Goal: Information Seeking & Learning: Learn about a topic

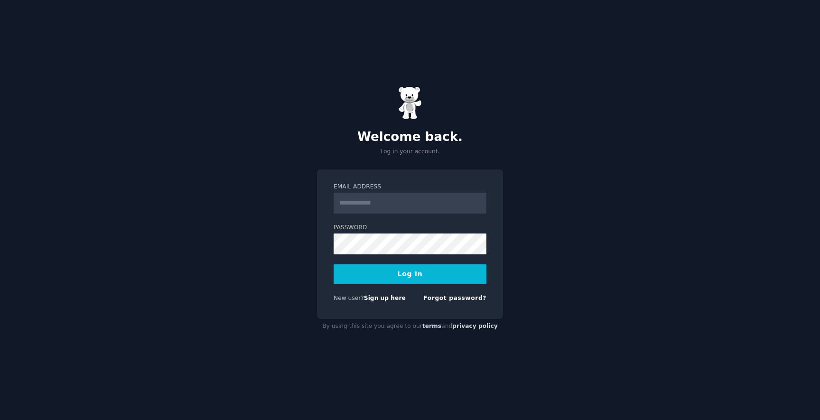
click at [368, 206] on input "Email Address" at bounding box center [410, 203] width 153 height 21
type input "**********"
click at [415, 273] on button "Log In" at bounding box center [410, 274] width 153 height 20
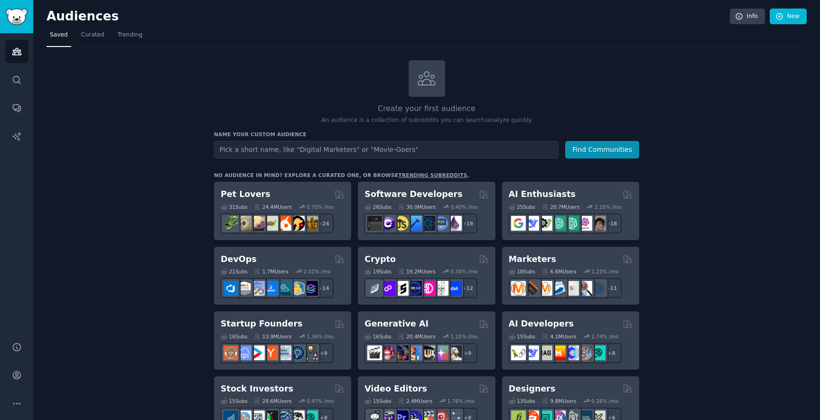
click at [102, 21] on h2 "Audiences" at bounding box center [389, 16] width 684 height 15
click at [91, 36] on span "Curated" at bounding box center [92, 35] width 23 height 9
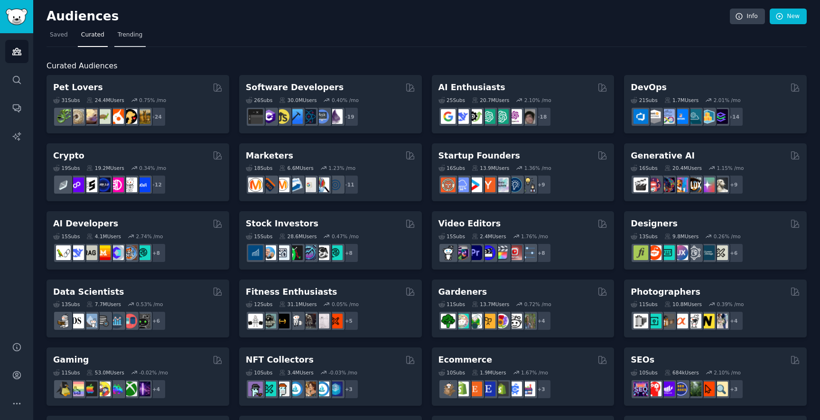
click at [130, 38] on span "Trending" at bounding box center [130, 35] width 25 height 9
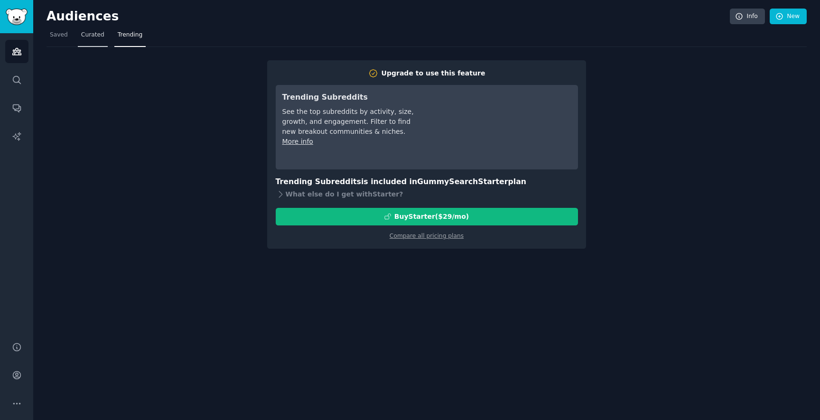
click at [97, 37] on span "Curated" at bounding box center [92, 35] width 23 height 9
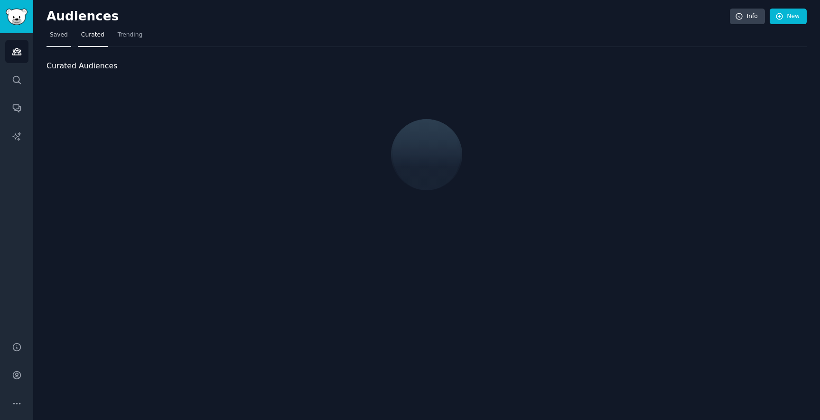
click at [51, 37] on span "Saved" at bounding box center [59, 35] width 18 height 9
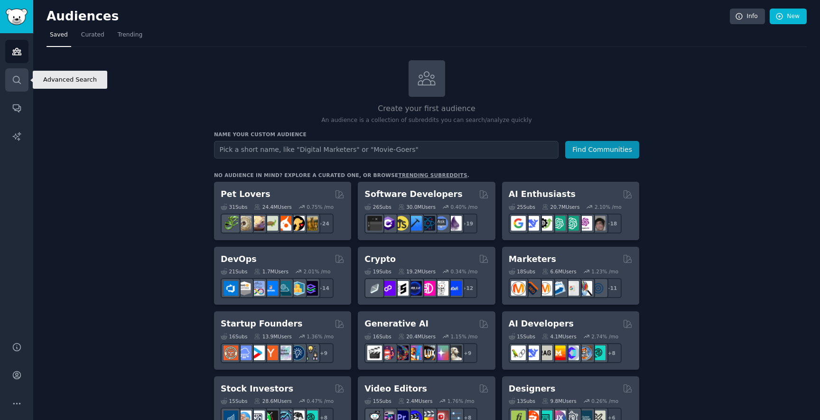
click at [20, 81] on icon "Sidebar" at bounding box center [17, 80] width 10 height 10
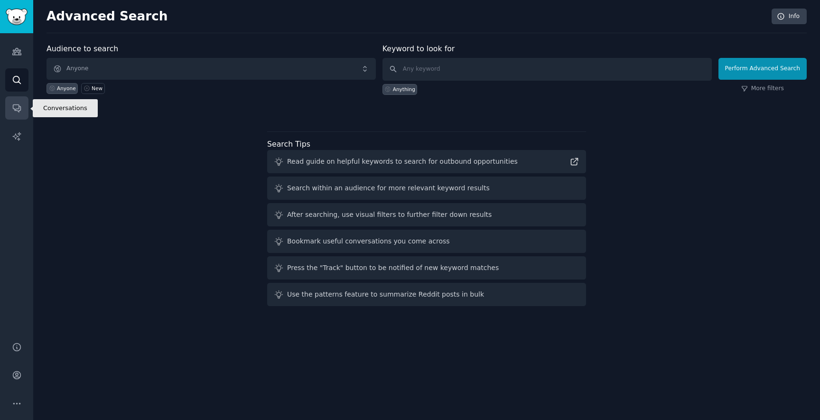
click at [13, 103] on icon "Sidebar" at bounding box center [17, 108] width 10 height 10
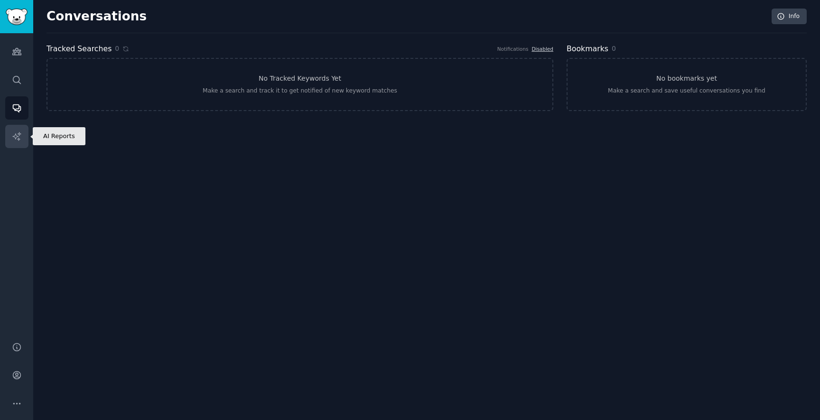
click at [14, 134] on icon "Sidebar" at bounding box center [17, 136] width 10 height 10
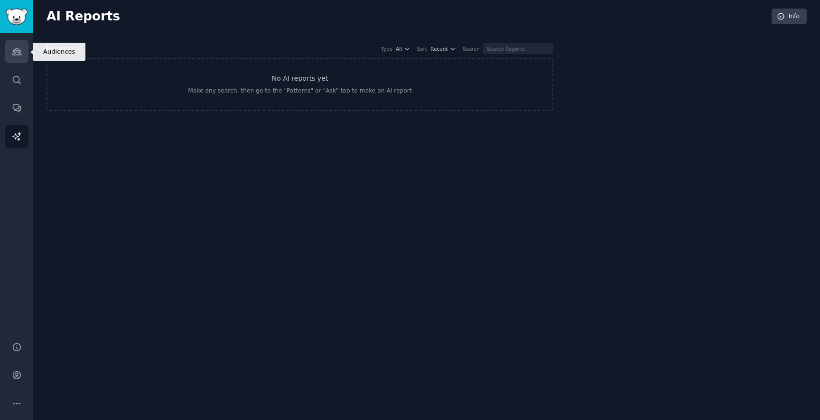
click at [15, 50] on icon "Sidebar" at bounding box center [16, 51] width 9 height 7
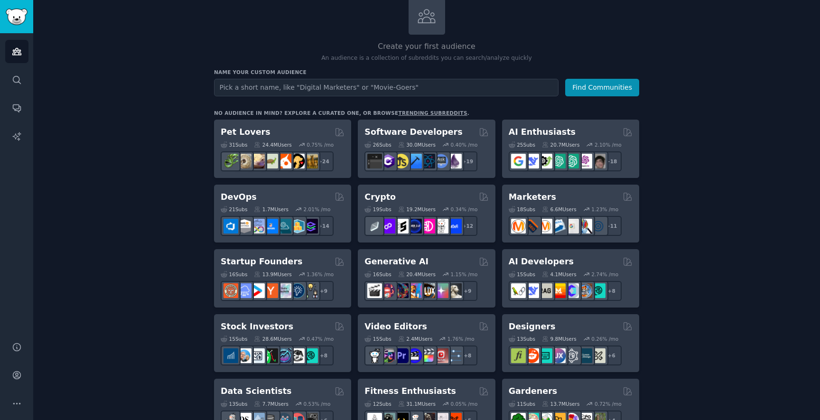
scroll to position [84, 0]
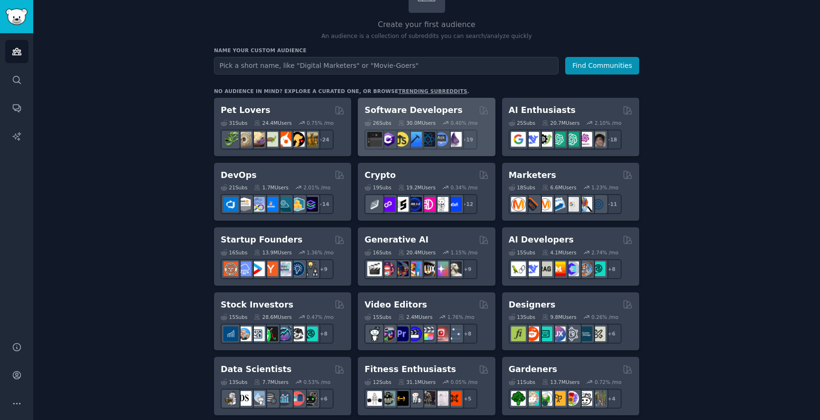
click at [449, 108] on div "Software Developers Curated by GummySearch" at bounding box center [427, 110] width 124 height 12
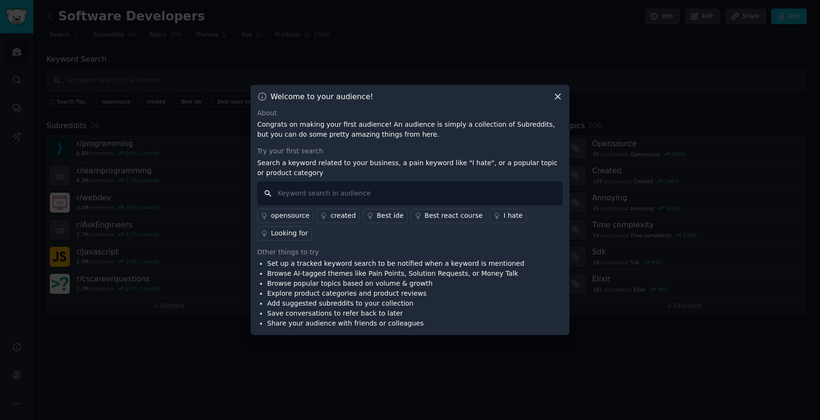
click at [298, 191] on input "text" at bounding box center [410, 193] width 306 height 24
type input "idea validation"
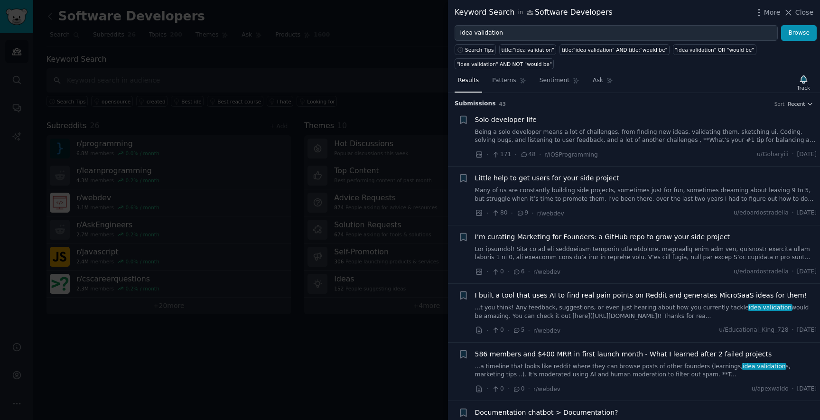
click at [547, 136] on link "Being a solo developer means a lot of challenges, from finding new ideas, valid…" at bounding box center [646, 136] width 342 height 17
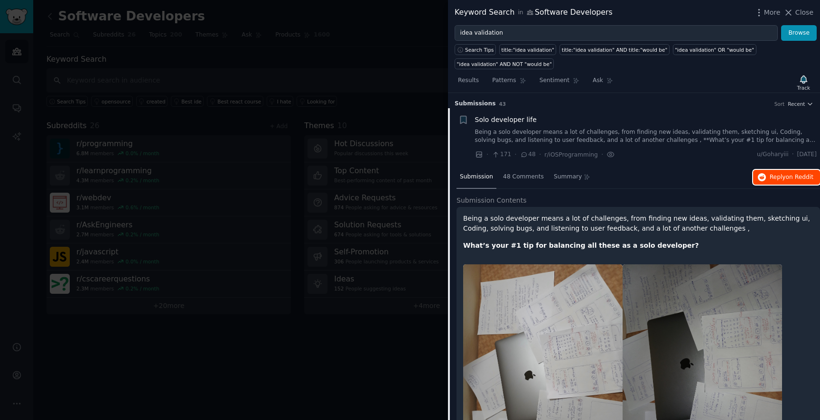
click at [770, 177] on span "Reply on Reddit" at bounding box center [792, 177] width 44 height 9
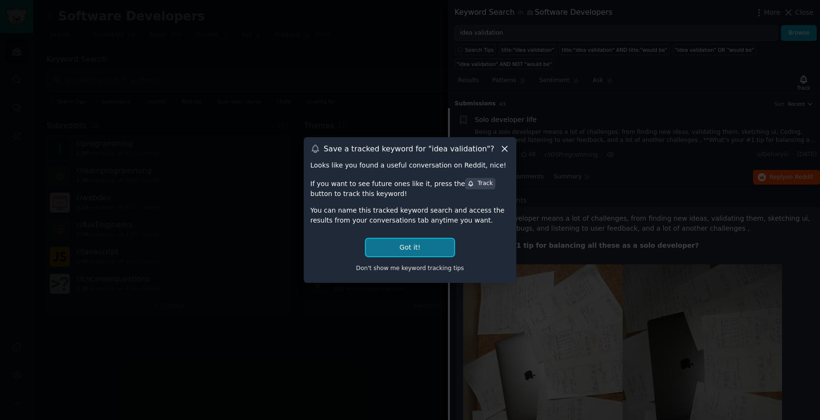
click at [420, 247] on button "Got it!" at bounding box center [410, 248] width 88 height 18
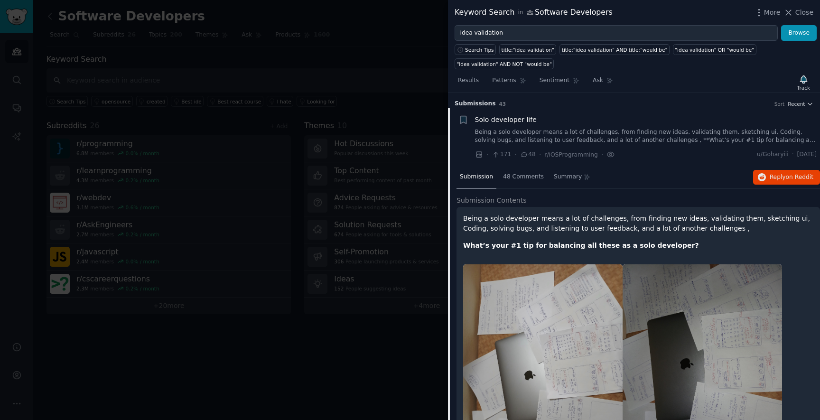
click at [560, 113] on li "+ Solo developer life Being a solo developer means a lot of challenges, from fi…" at bounding box center [634, 137] width 372 height 58
click at [540, 123] on div "Solo developer life" at bounding box center [646, 120] width 342 height 10
click at [509, 122] on span "Solo developer life" at bounding box center [506, 120] width 62 height 10
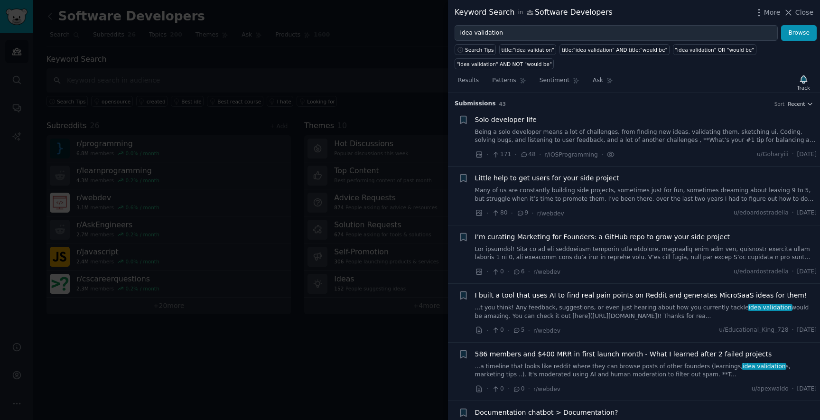
click at [412, 44] on div at bounding box center [410, 210] width 820 height 420
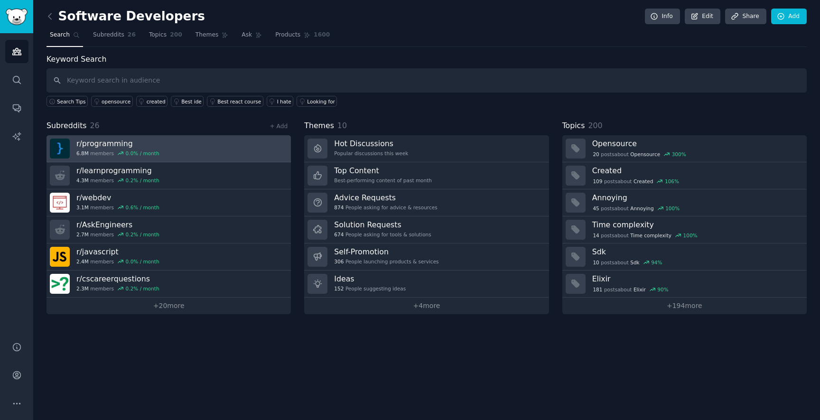
click at [191, 148] on link "r/ programming 6.8M members 0.0 % / month" at bounding box center [169, 148] width 244 height 27
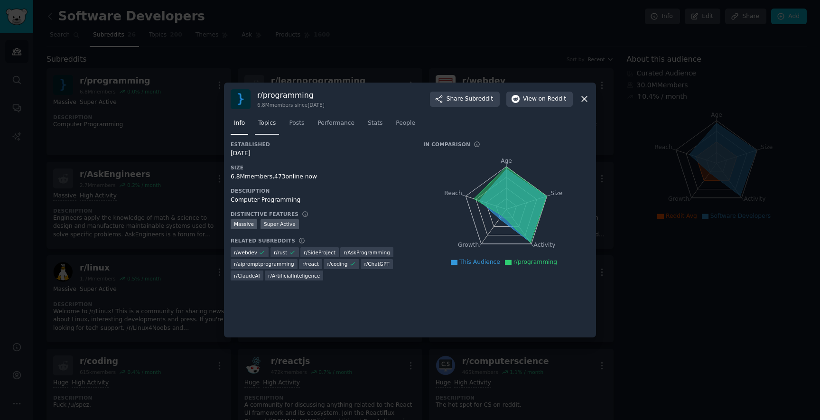
click at [270, 126] on span "Topics" at bounding box center [267, 123] width 18 height 9
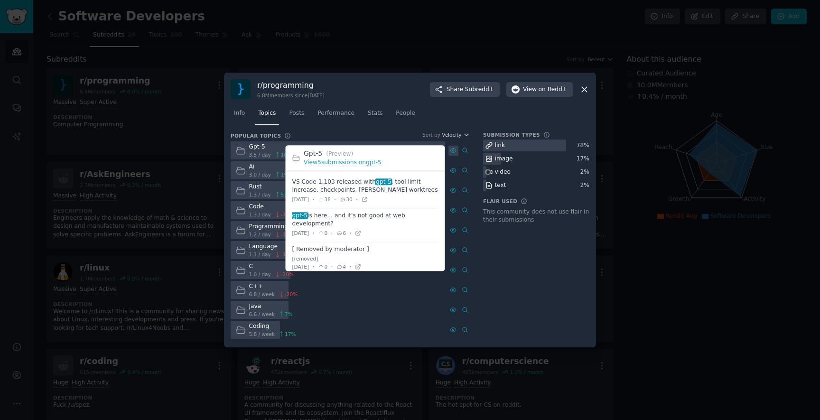
click at [450, 149] on icon at bounding box center [453, 150] width 7 height 7
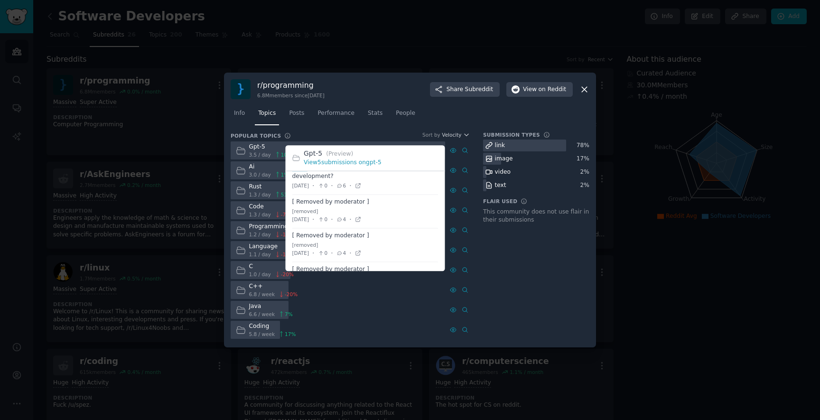
scroll to position [75, 0]
click at [362, 192] on icon at bounding box center [358, 192] width 7 height 7
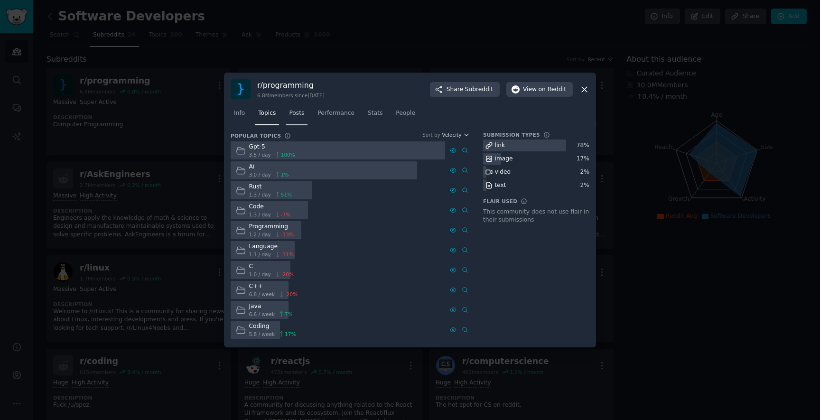
click at [303, 116] on span "Posts" at bounding box center [296, 113] width 15 height 9
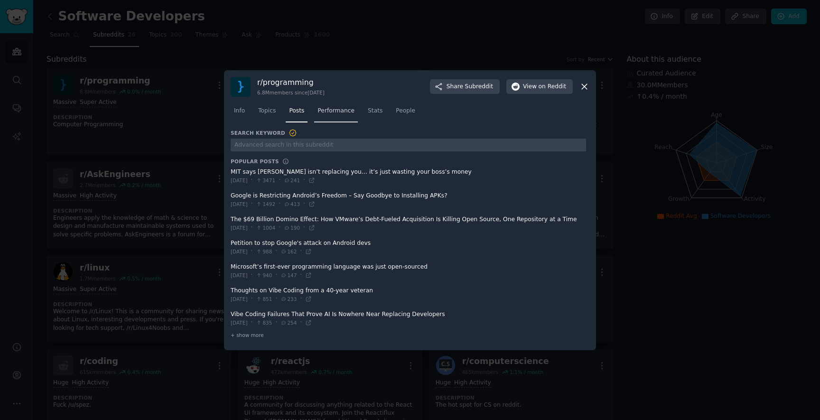
click at [336, 109] on span "Performance" at bounding box center [336, 111] width 37 height 9
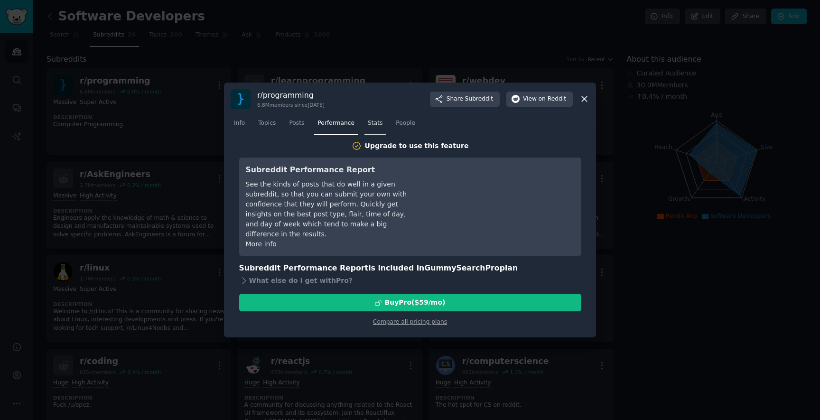
click at [376, 124] on span "Stats" at bounding box center [375, 123] width 15 height 9
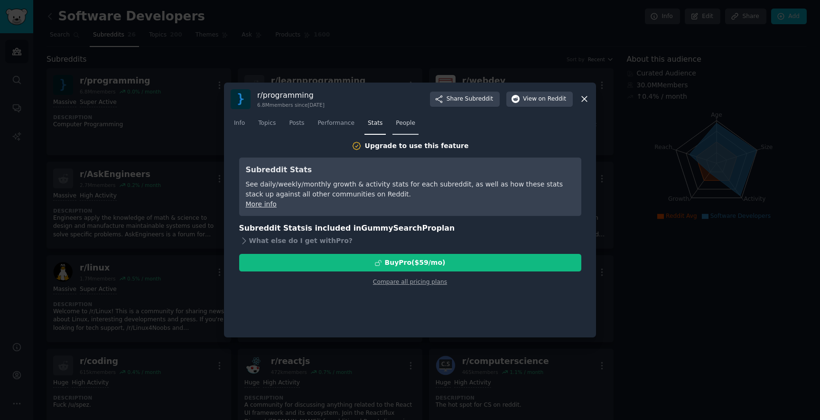
click at [406, 122] on span "People" at bounding box center [405, 123] width 19 height 9
click at [243, 128] on link "Info" at bounding box center [240, 125] width 18 height 19
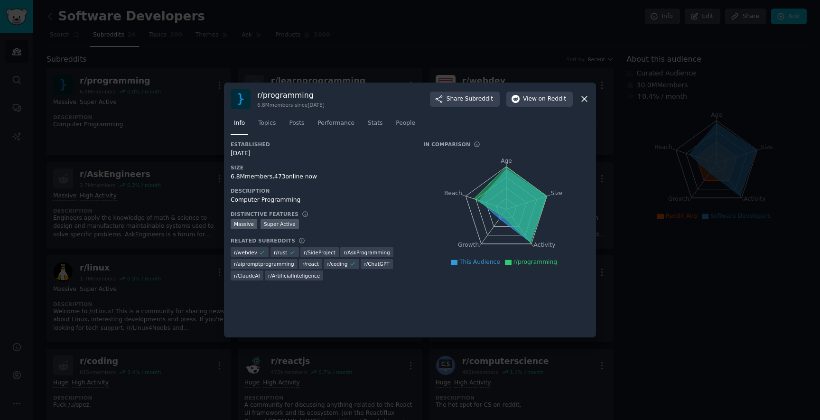
click at [584, 97] on icon at bounding box center [585, 99] width 10 height 10
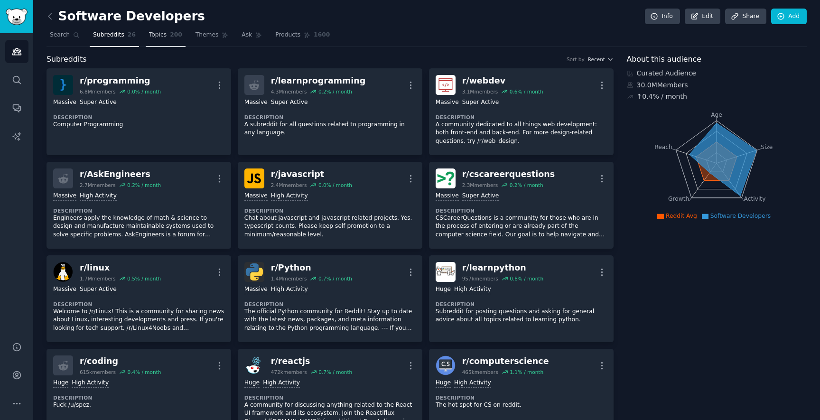
click at [167, 38] on link "Topics 200" at bounding box center [166, 37] width 40 height 19
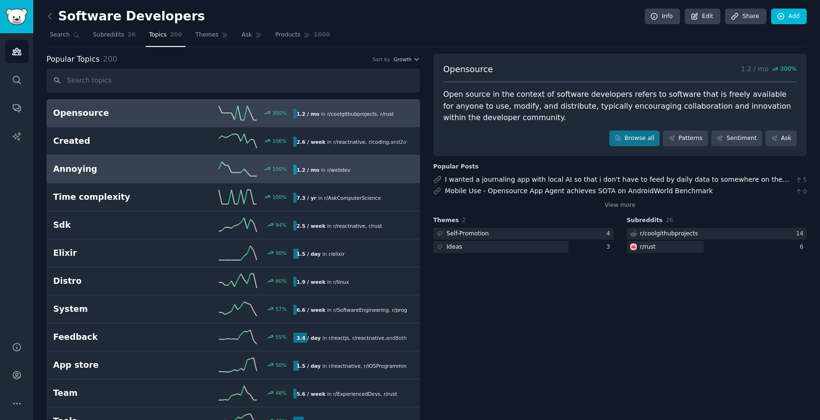
click at [117, 168] on h2 "Annoying" at bounding box center [113, 169] width 120 height 12
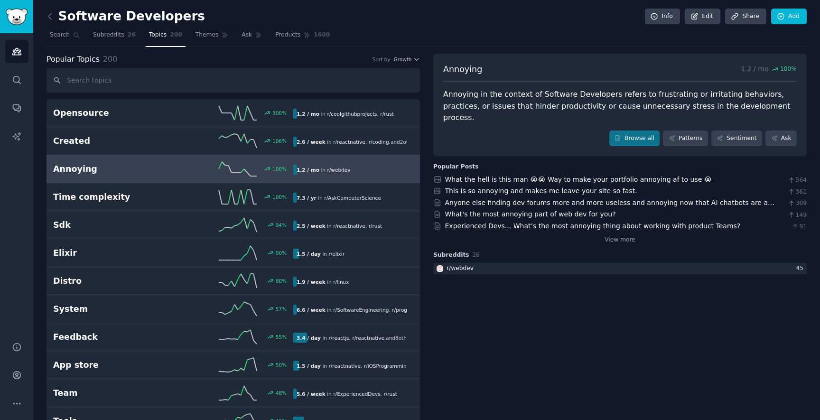
click at [453, 71] on span "Annoying" at bounding box center [462, 70] width 39 height 12
click at [462, 94] on div "Annoying in the context of Software Developers refers to frustrating or irritat…" at bounding box center [620, 106] width 354 height 35
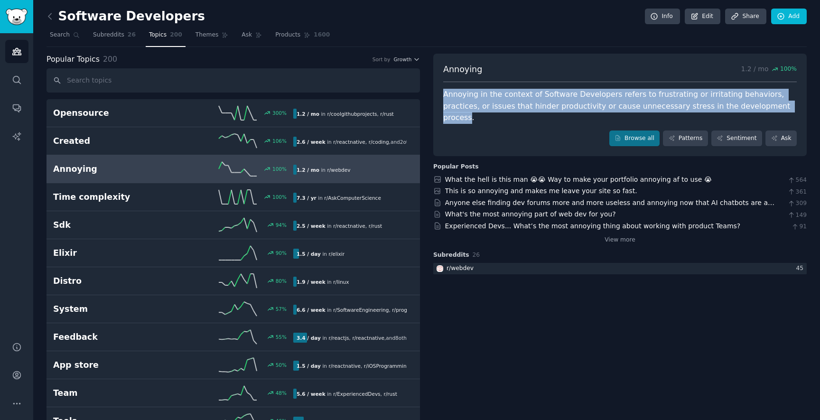
drag, startPoint x: 462, startPoint y: 94, endPoint x: 727, endPoint y: 109, distance: 265.3
click at [727, 109] on div "Annoying in the context of Software Developers refers to frustrating or irritat…" at bounding box center [620, 106] width 354 height 35
drag, startPoint x: 727, startPoint y: 109, endPoint x: 462, endPoint y: 94, distance: 265.2
click at [462, 94] on div "Annoying in the context of Software Developers refers to frustrating or irritat…" at bounding box center [620, 106] width 354 height 35
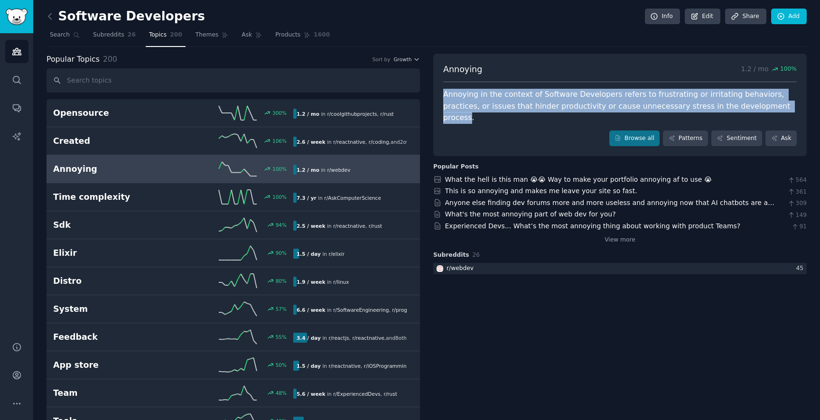
click at [462, 94] on div "Annoying in the context of Software Developers refers to frustrating or irritat…" at bounding box center [620, 106] width 354 height 35
drag, startPoint x: 462, startPoint y: 94, endPoint x: 726, endPoint y: 107, distance: 264.7
click at [726, 107] on div "Annoying in the context of Software Developers refers to frustrating or irritat…" at bounding box center [620, 106] width 354 height 35
drag, startPoint x: 726, startPoint y: 107, endPoint x: 465, endPoint y: 92, distance: 262.0
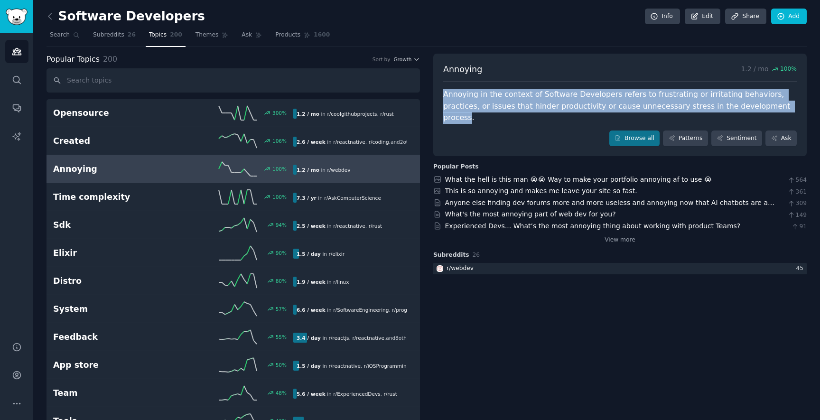
click at [464, 92] on div "Annoying in the context of Software Developers refers to frustrating or irritat…" at bounding box center [620, 106] width 354 height 35
click at [465, 92] on div "Annoying in the context of Software Developers refers to frustrating or irritat…" at bounding box center [620, 106] width 354 height 35
drag, startPoint x: 465, startPoint y: 92, endPoint x: 718, endPoint y: 111, distance: 254.2
click at [718, 111] on div "Annoying in the context of Software Developers refers to frustrating or irritat…" at bounding box center [620, 106] width 354 height 35
click at [724, 108] on div "Annoying in the context of Software Developers refers to frustrating or irritat…" at bounding box center [620, 106] width 354 height 35
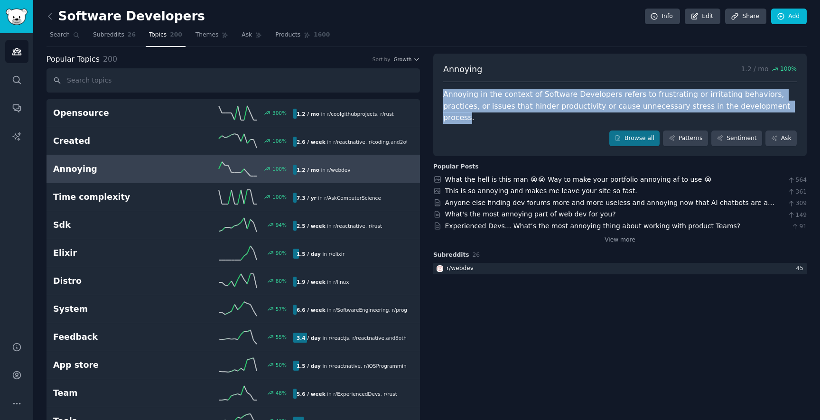
drag, startPoint x: 724, startPoint y: 108, endPoint x: 458, endPoint y: 92, distance: 266.8
click at [458, 92] on div "Annoying in the context of Software Developers refers to frustrating or irritat…" at bounding box center [620, 106] width 354 height 35
drag, startPoint x: 458, startPoint y: 92, endPoint x: 724, endPoint y: 108, distance: 266.3
click at [724, 108] on div "Annoying in the context of Software Developers refers to frustrating or irritat…" at bounding box center [620, 106] width 354 height 35
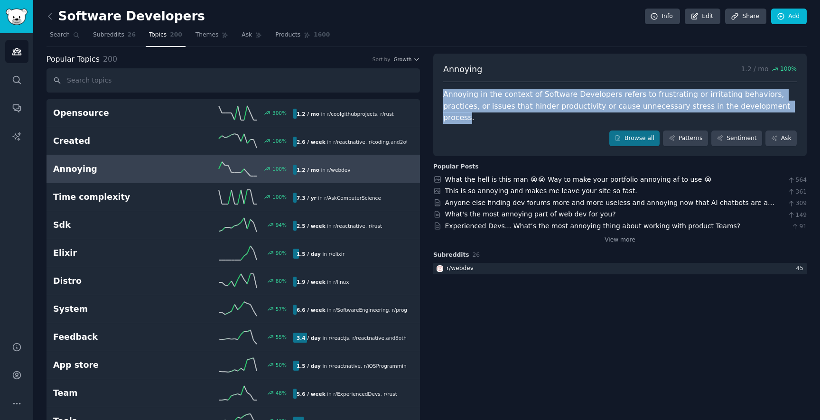
click at [724, 108] on div "Annoying in the context of Software Developers refers to frustrating or irritat…" at bounding box center [620, 106] width 354 height 35
drag, startPoint x: 724, startPoint y: 108, endPoint x: 460, endPoint y: 95, distance: 264.2
click at [460, 95] on div "Annoying in the context of Software Developers refers to frustrating or irritat…" at bounding box center [620, 106] width 354 height 35
drag, startPoint x: 460, startPoint y: 95, endPoint x: 716, endPoint y: 106, distance: 256.5
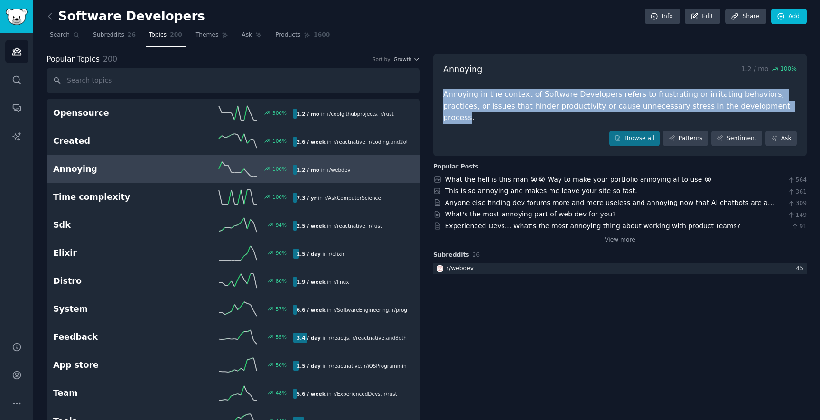
click at [716, 106] on div "Annoying in the context of Software Developers refers to frustrating or irritat…" at bounding box center [620, 106] width 354 height 35
drag, startPoint x: 716, startPoint y: 106, endPoint x: 448, endPoint y: 95, distance: 268.9
click at [448, 95] on div "Annoying in the context of Software Developers refers to frustrating or irritat…" at bounding box center [620, 106] width 354 height 35
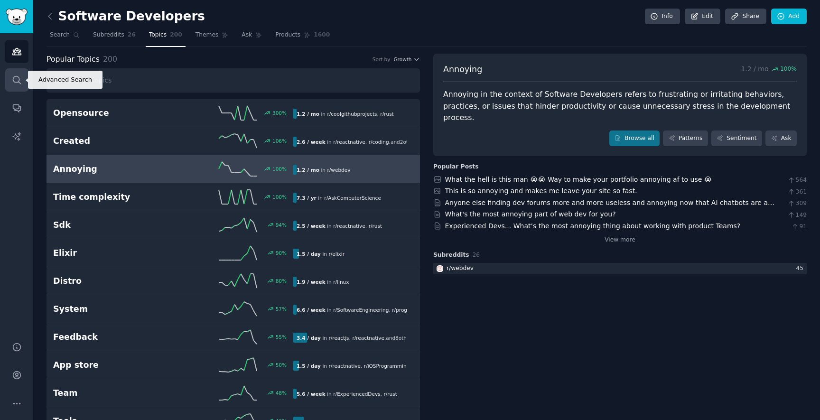
click at [18, 84] on icon "Sidebar" at bounding box center [17, 80] width 10 height 10
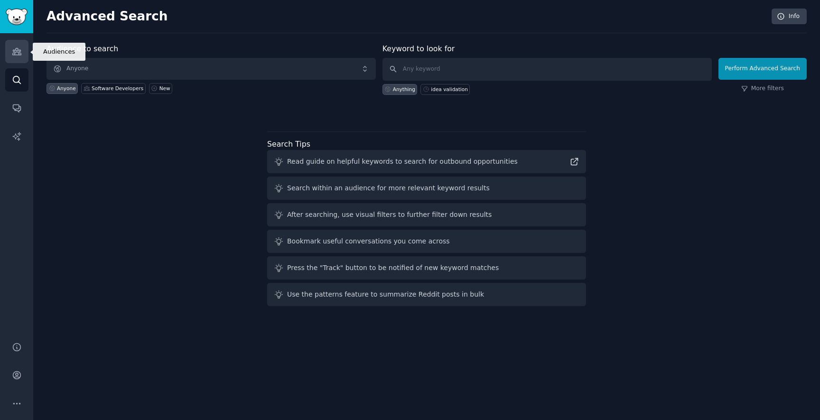
click at [12, 49] on icon "Sidebar" at bounding box center [17, 52] width 10 height 10
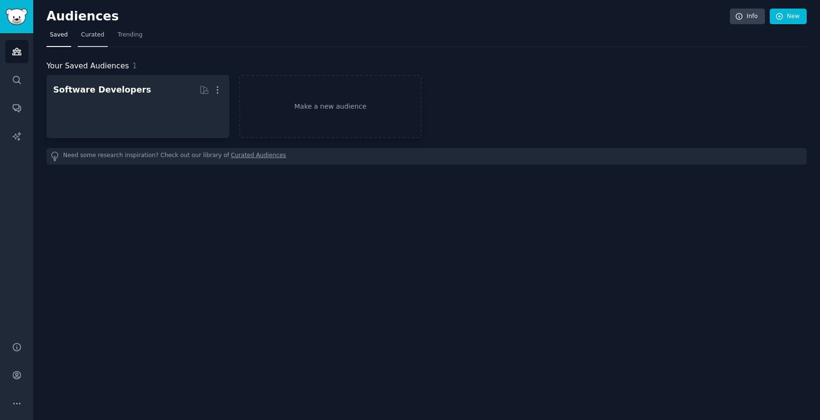
click at [83, 37] on span "Curated" at bounding box center [92, 35] width 23 height 9
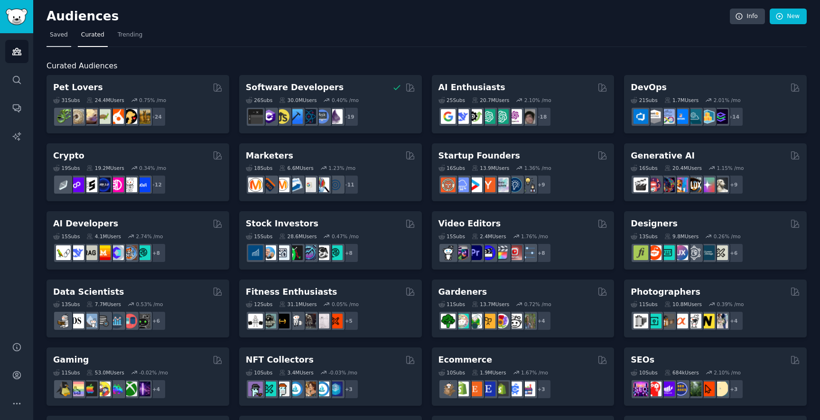
click at [59, 42] on link "Saved" at bounding box center [59, 37] width 25 height 19
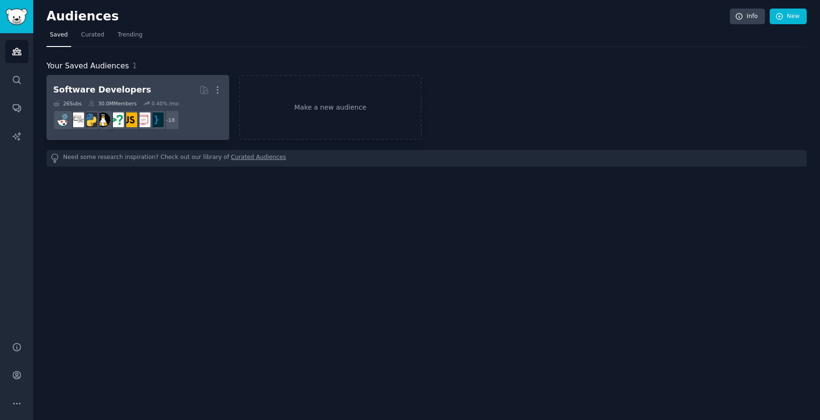
click at [137, 86] on h2 "Software Developers More" at bounding box center [137, 90] width 169 height 17
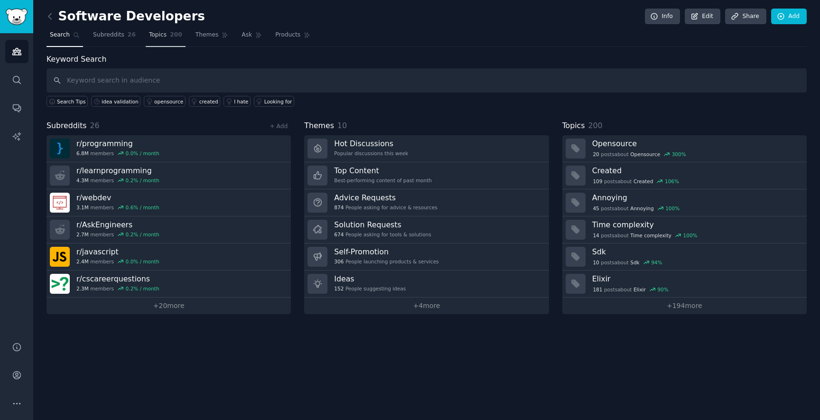
click at [156, 33] on span "Topics" at bounding box center [158, 35] width 18 height 9
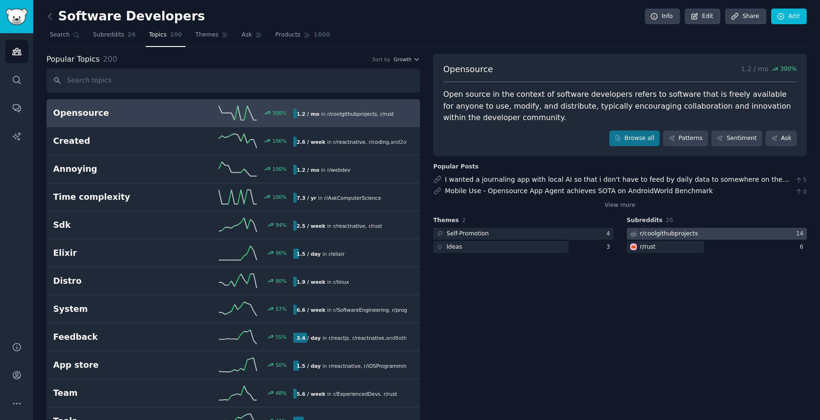
click at [695, 229] on div at bounding box center [717, 234] width 180 height 12
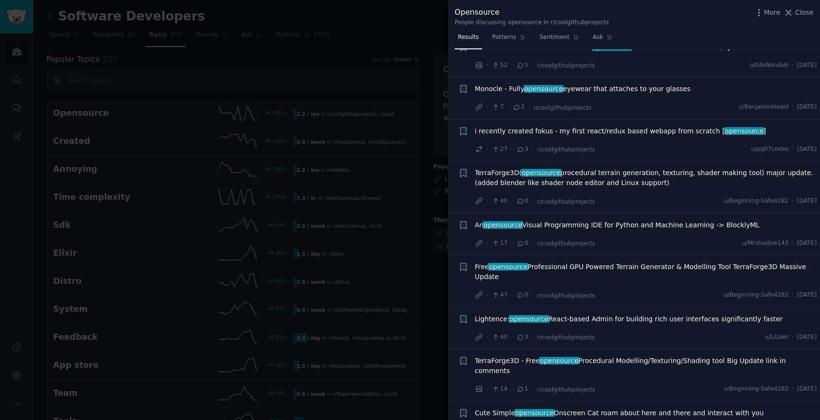
scroll to position [1291, 0]
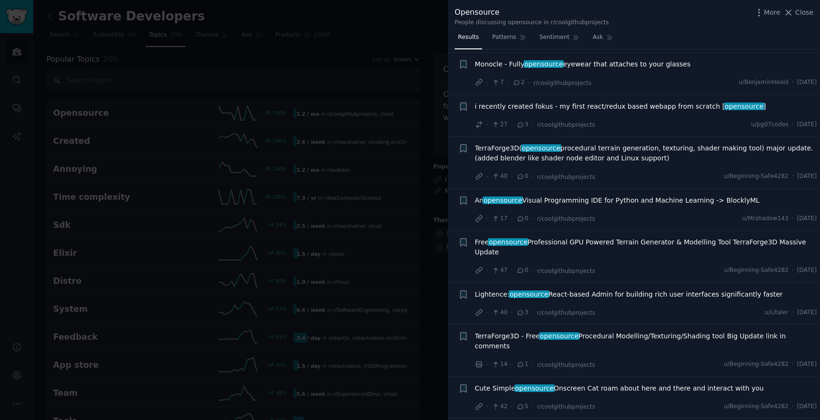
click at [412, 163] on div at bounding box center [410, 210] width 820 height 420
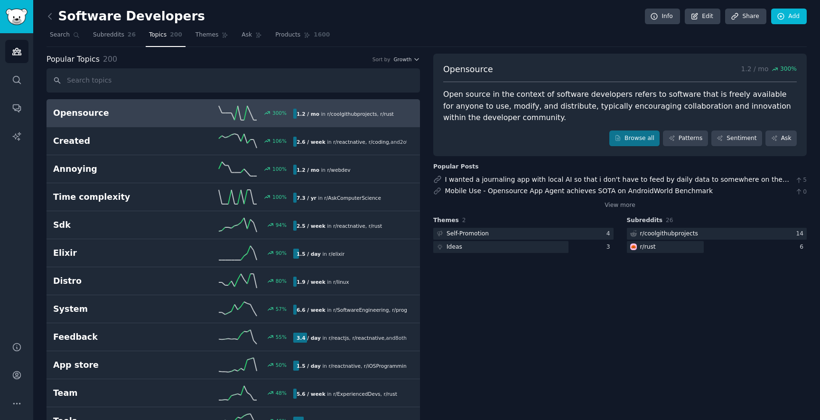
click at [91, 16] on h2 "Software Developers" at bounding box center [126, 16] width 159 height 15
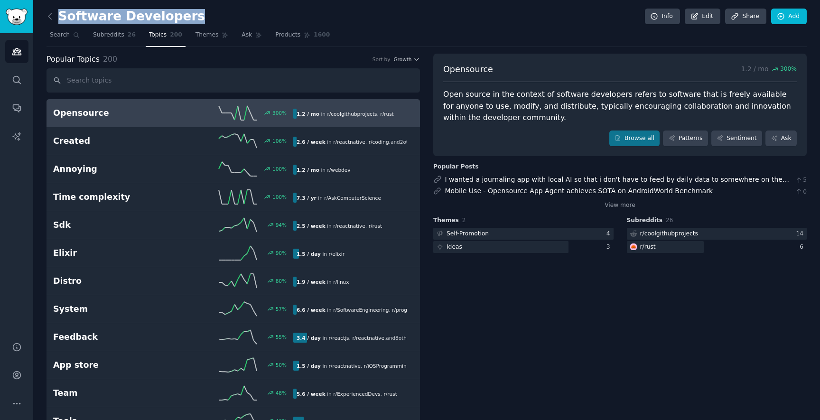
drag, startPoint x: 91, startPoint y: 16, endPoint x: 145, endPoint y: 15, distance: 54.6
click at [146, 15] on h2 "Software Developers" at bounding box center [126, 16] width 159 height 15
click at [145, 15] on h2 "Software Developers" at bounding box center [126, 16] width 159 height 15
drag, startPoint x: 145, startPoint y: 15, endPoint x: 84, endPoint y: 15, distance: 61.2
click at [84, 15] on h2 "Software Developers" at bounding box center [126, 16] width 159 height 15
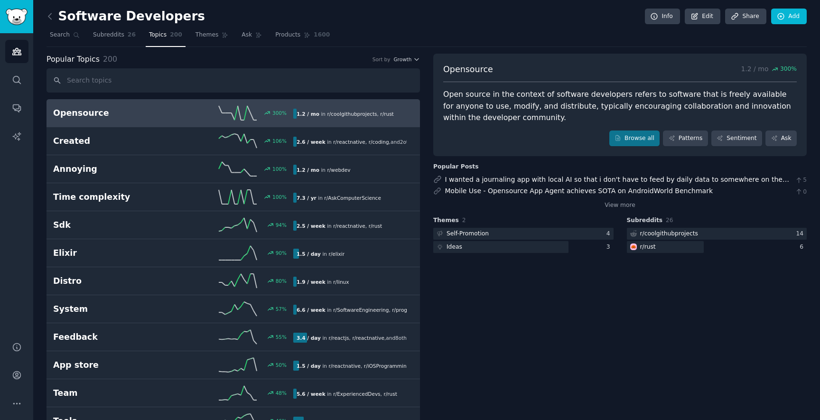
click at [246, 14] on div "Software Developers Info Edit Share Add" at bounding box center [427, 18] width 760 height 19
